Goal: Find specific page/section: Find specific page/section

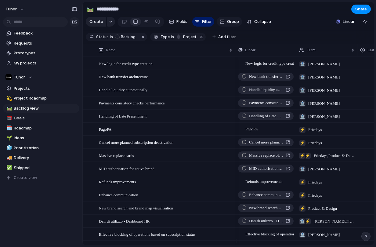
click at [238, 23] on button "Group" at bounding box center [229, 22] width 25 height 10
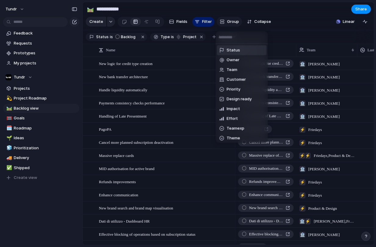
click at [238, 23] on div "Status Owner Team Customer Priority Design ready Impact Effort Teamexp Theme Ro…" at bounding box center [188, 123] width 376 height 247
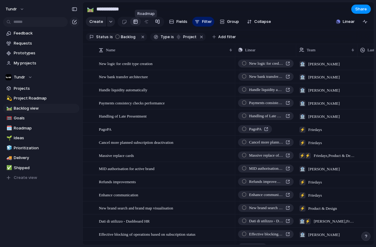
click at [159, 22] on link at bounding box center [157, 22] width 11 height 10
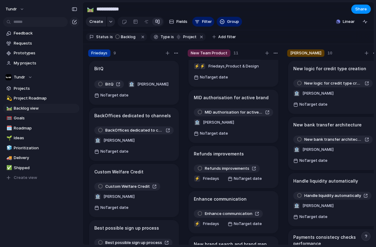
scroll to position [78, 0]
